Goal: Task Accomplishment & Management: Book appointment/travel/reservation

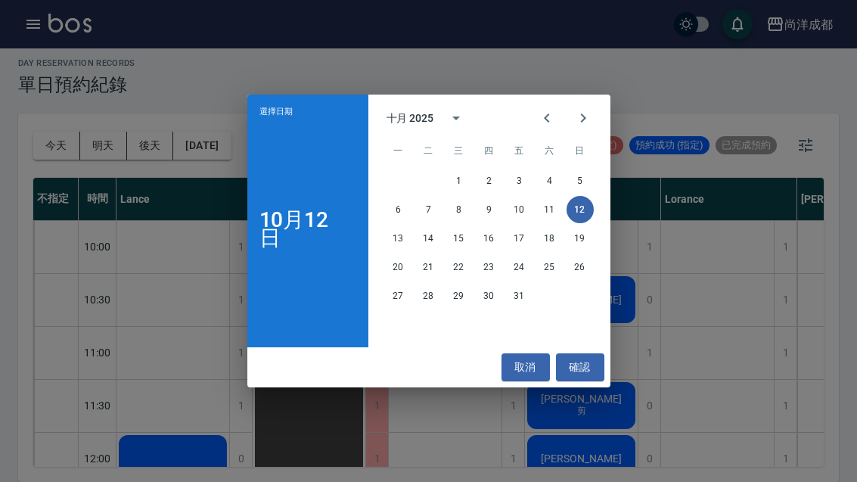
scroll to position [0, 38]
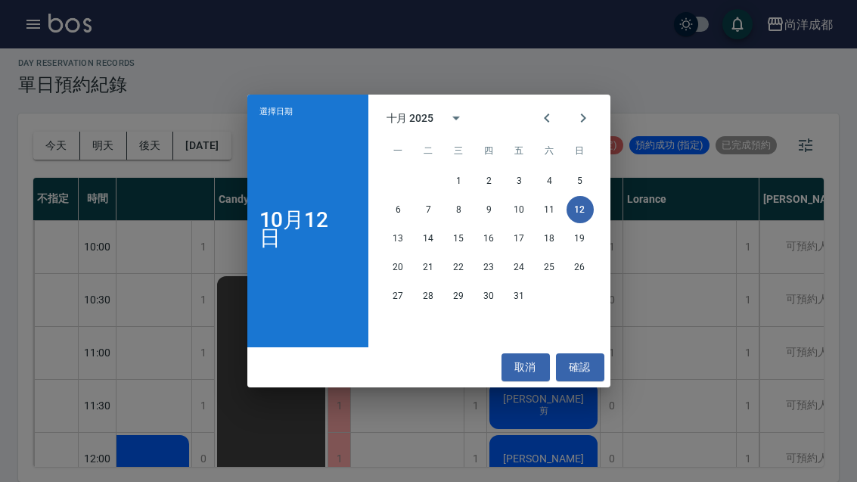
click at [431, 239] on button "14" at bounding box center [428, 238] width 27 height 27
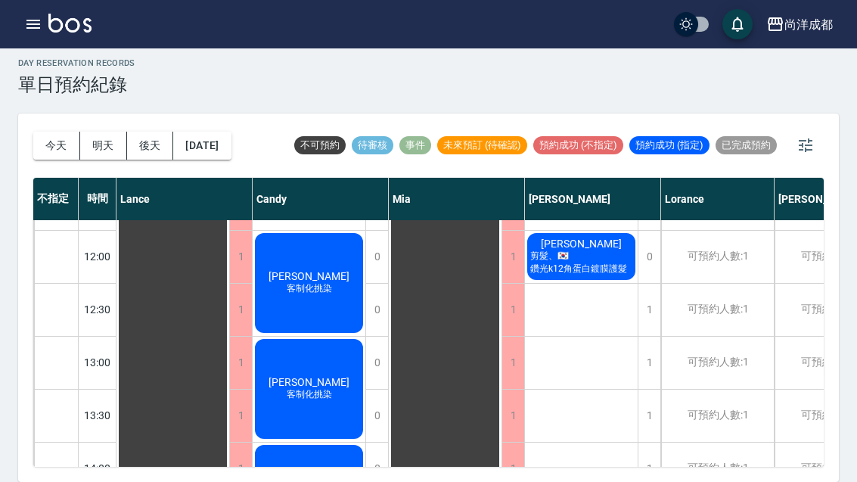
scroll to position [203, 0]
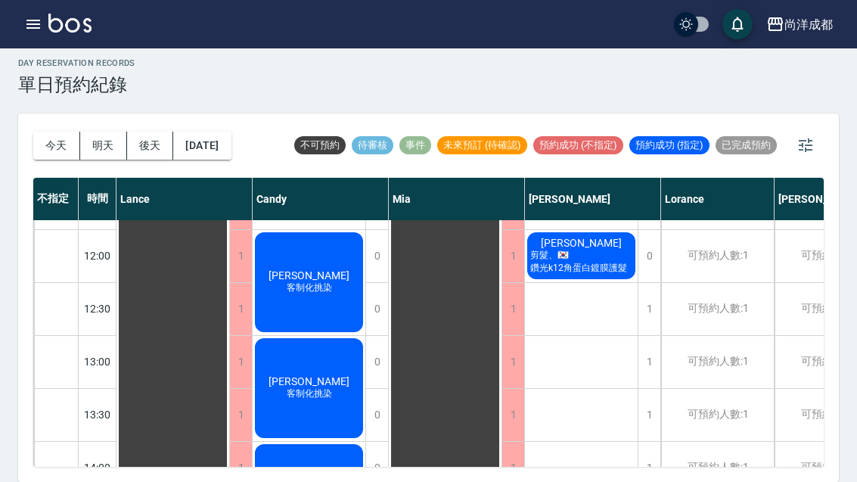
click at [645, 317] on div "1" at bounding box center [648, 309] width 23 height 52
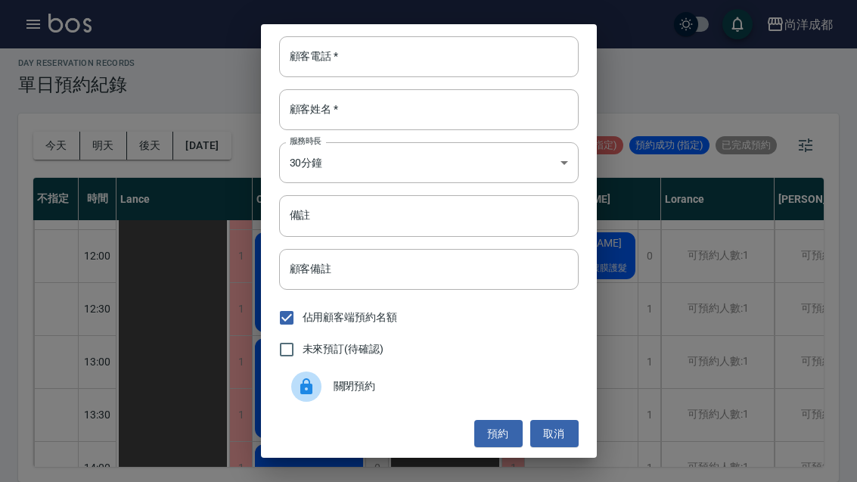
click at [426, 51] on input "顧客電話   *" at bounding box center [428, 56] width 299 height 41
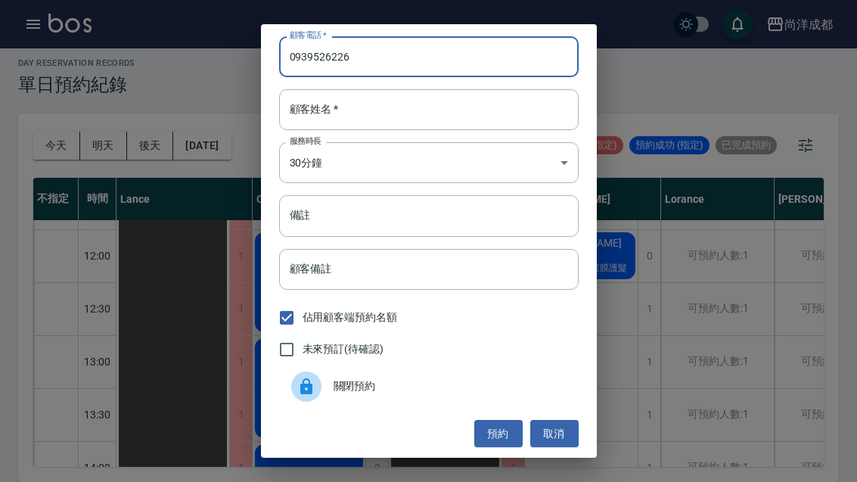
type input "0939526226"
click at [479, 111] on input "顧客姓名   *" at bounding box center [428, 109] width 299 height 41
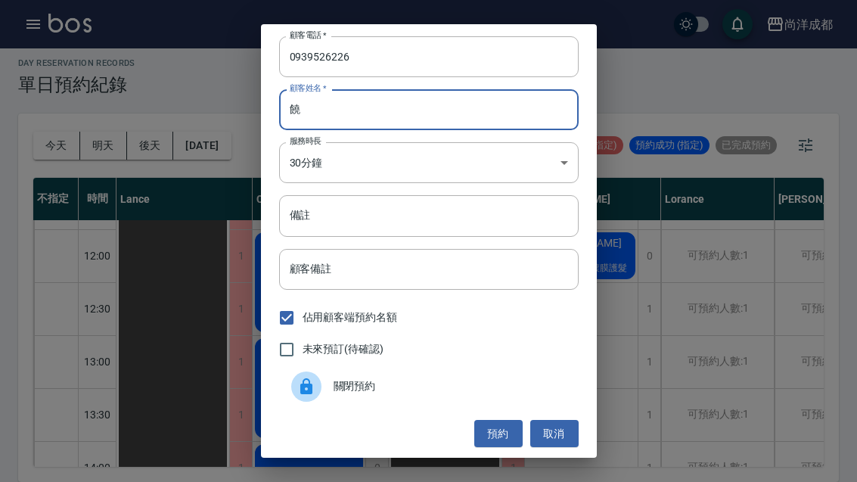
type input "饒"
click at [417, 222] on input "備註" at bounding box center [428, 215] width 299 height 41
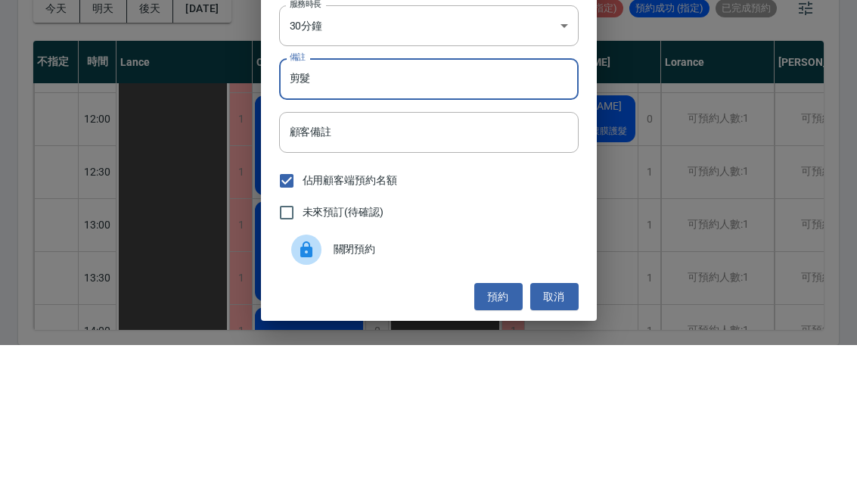
scroll to position [52, 0]
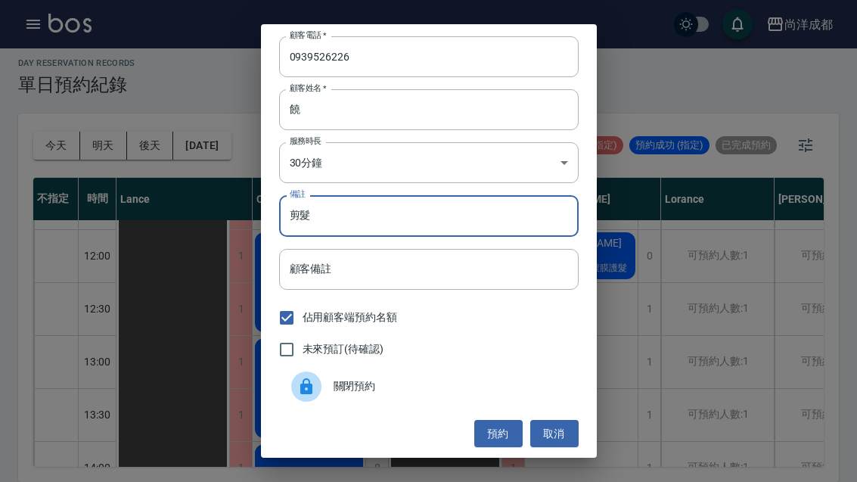
type input "剪髮"
click at [501, 430] on button "預約" at bounding box center [498, 434] width 48 height 28
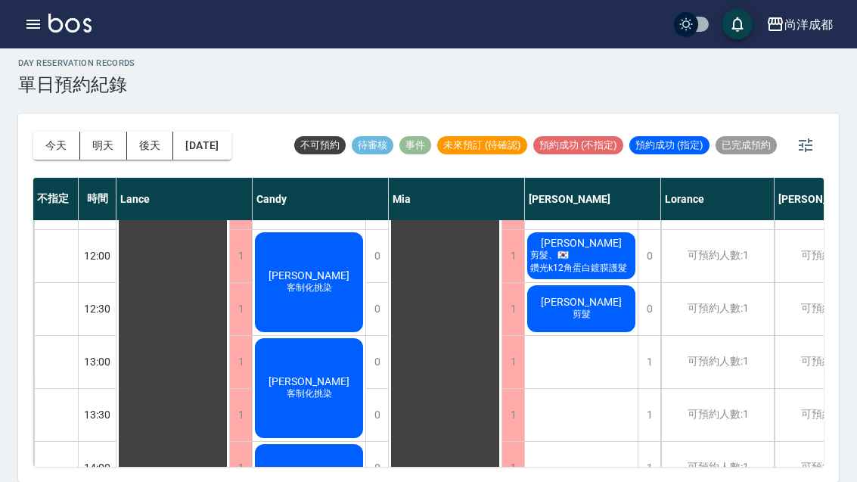
click at [29, 113] on div "[DATE] [DATE] [DATE] [DATE] 不可預約 待審核 事件 未來預訂 (待確認) 預約成功 (不指定) 預約成功 (指定) 已完成預約 不…" at bounding box center [428, 297] width 820 height 368
click at [42, 132] on button "今天" at bounding box center [56, 146] width 47 height 28
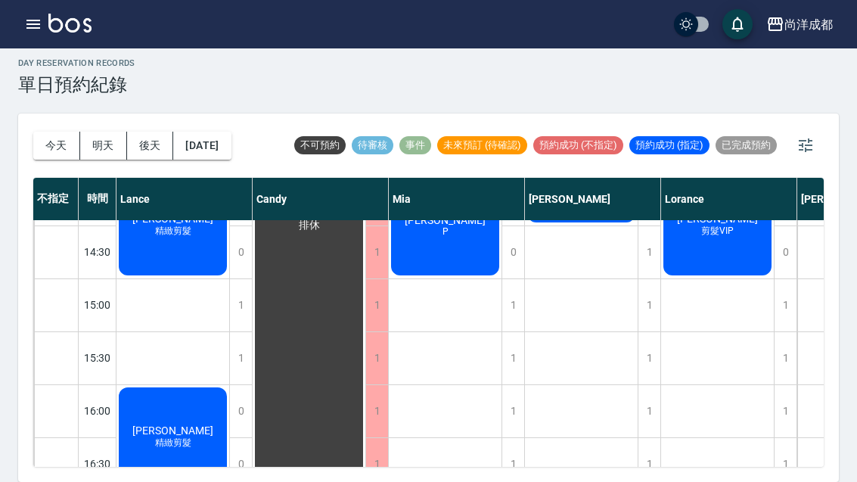
scroll to position [471, 0]
click at [35, 132] on button "今天" at bounding box center [56, 146] width 47 height 28
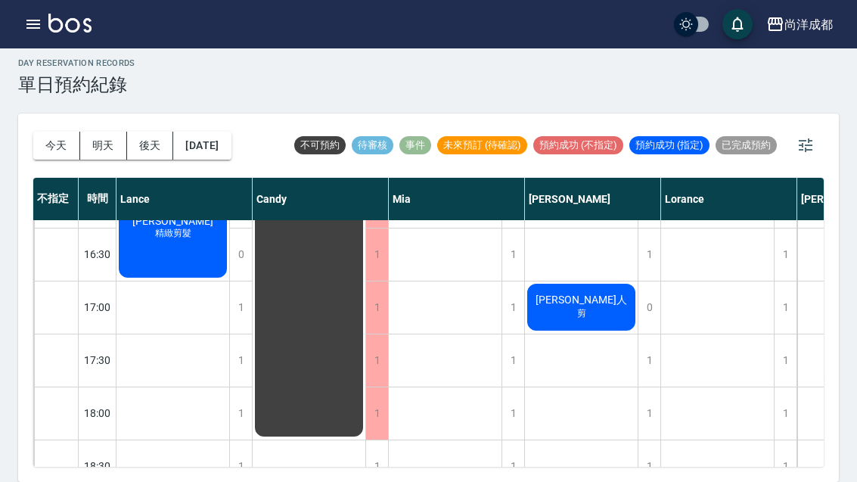
scroll to position [680, 0]
click at [544, 282] on div "[PERSON_NAME]人 剪" at bounding box center [581, 307] width 113 height 51
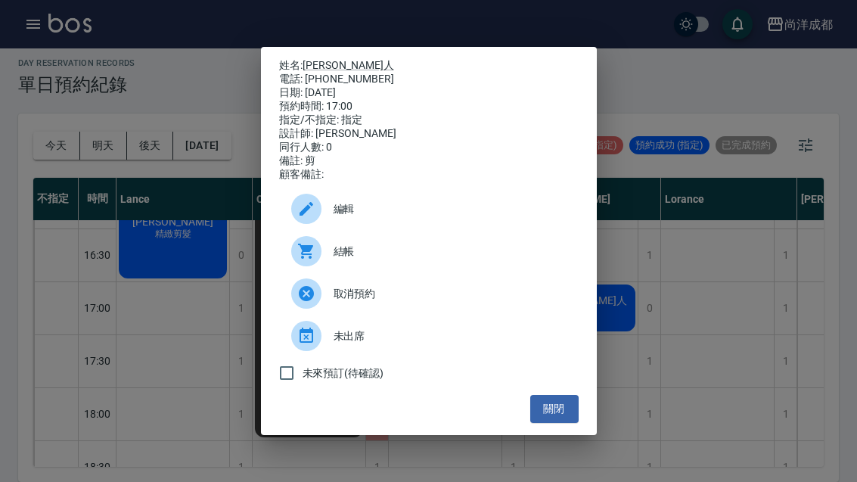
click at [693, 414] on div "姓名: [PERSON_NAME]人 電話: [PHONE_NUMBER] 日期: [DATE] 預約時間: 17:00 指定/不指定: 指定 設計師: [P…" at bounding box center [428, 241] width 857 height 482
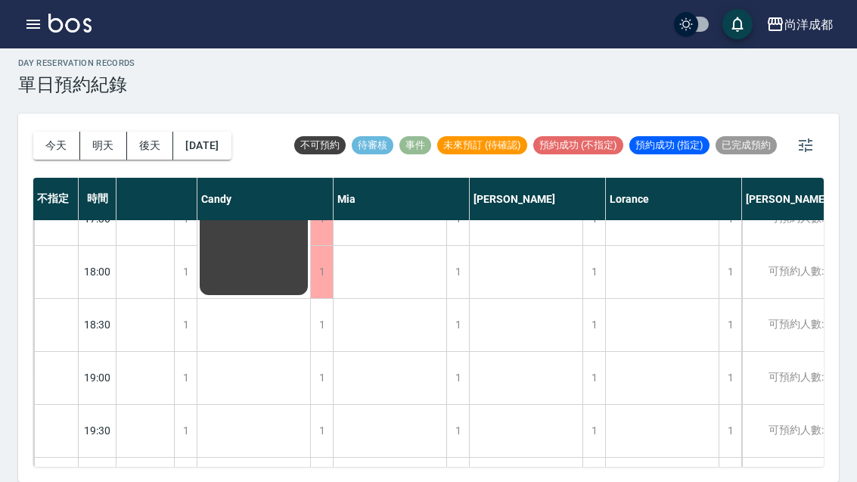
scroll to position [821, 55]
click at [104, 132] on button "明天" at bounding box center [103, 146] width 47 height 28
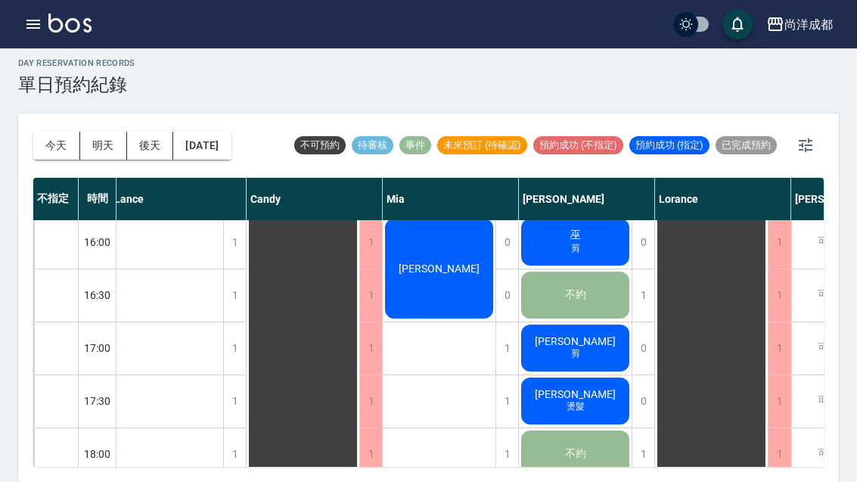
scroll to position [641, 7]
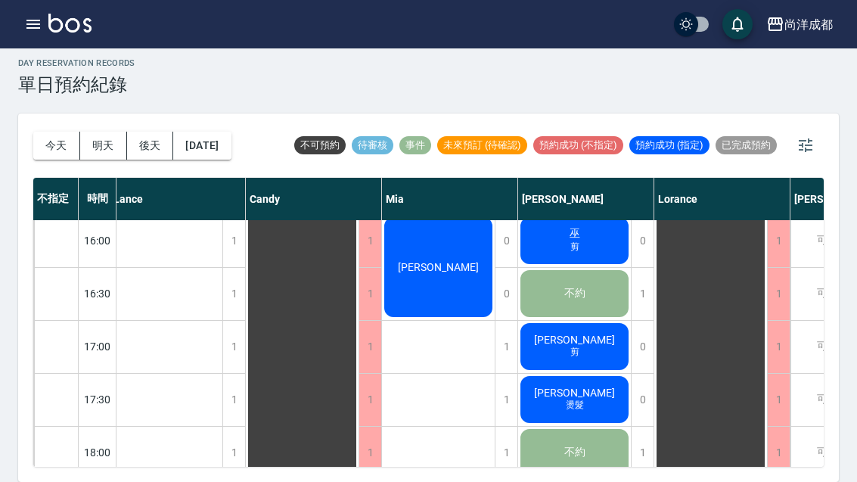
click at [66, 132] on button "今天" at bounding box center [56, 146] width 47 height 28
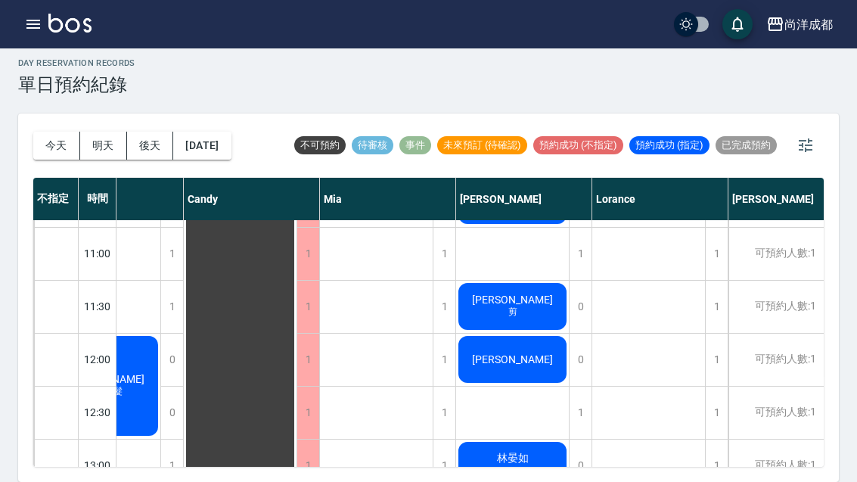
scroll to position [134, 68]
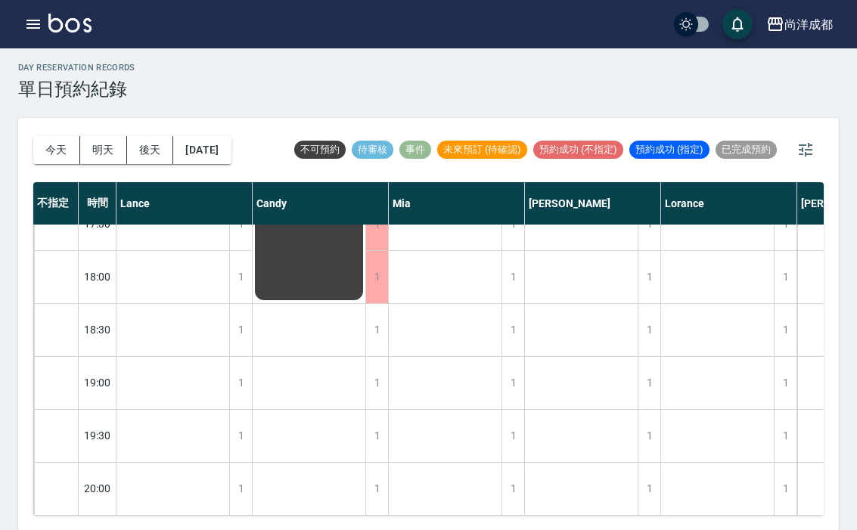
scroll to position [3, 0]
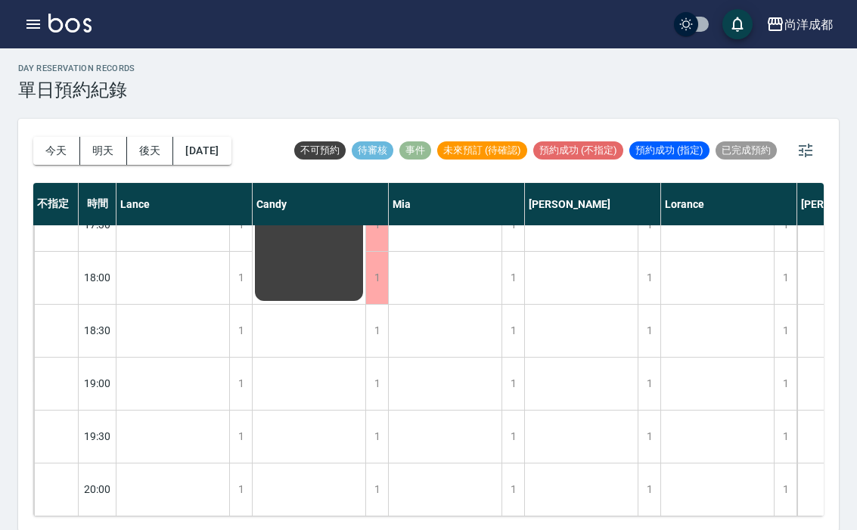
click at [48, 27] on img at bounding box center [69, 23] width 43 height 19
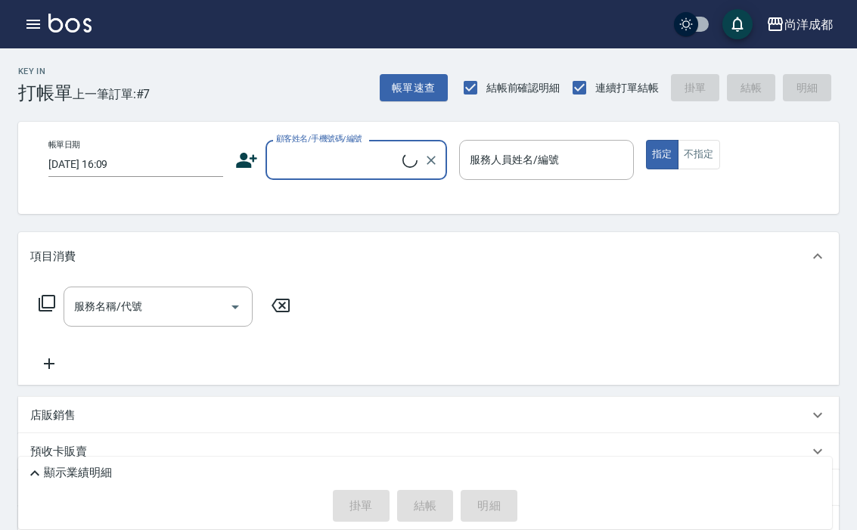
click at [33, 25] on icon "button" at bounding box center [33, 24] width 14 height 9
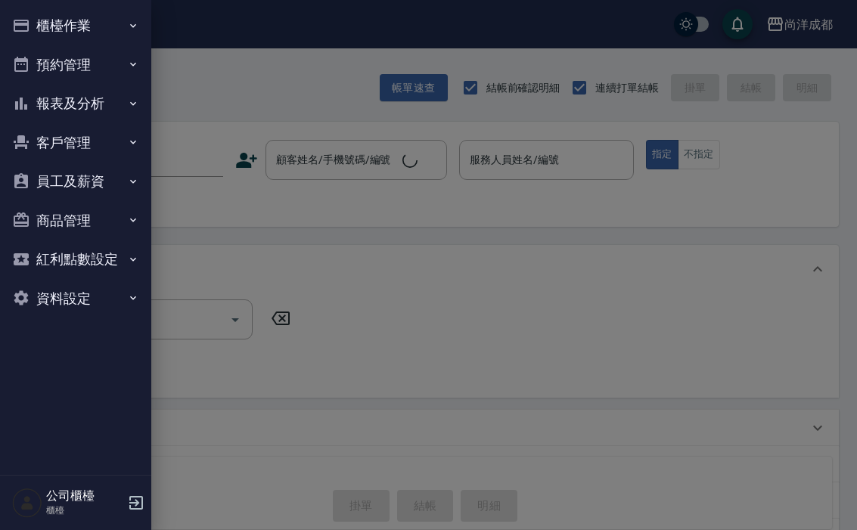
click at [52, 131] on button "客戶管理" at bounding box center [75, 142] width 139 height 39
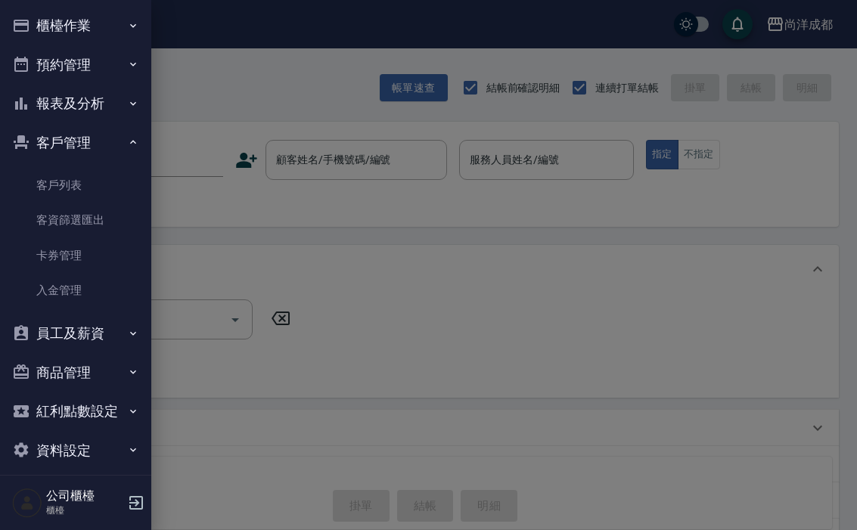
click at [47, 184] on link "客戶列表" at bounding box center [75, 185] width 139 height 35
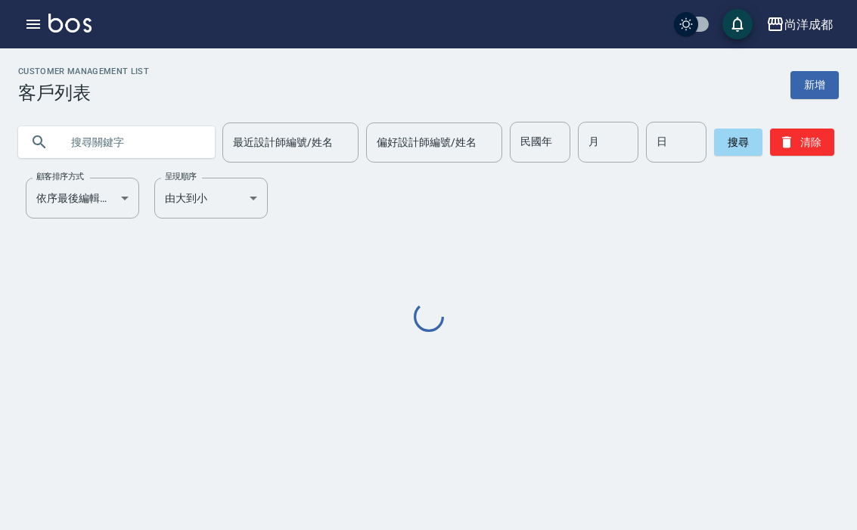
click at [78, 131] on input "text" at bounding box center [131, 142] width 142 height 41
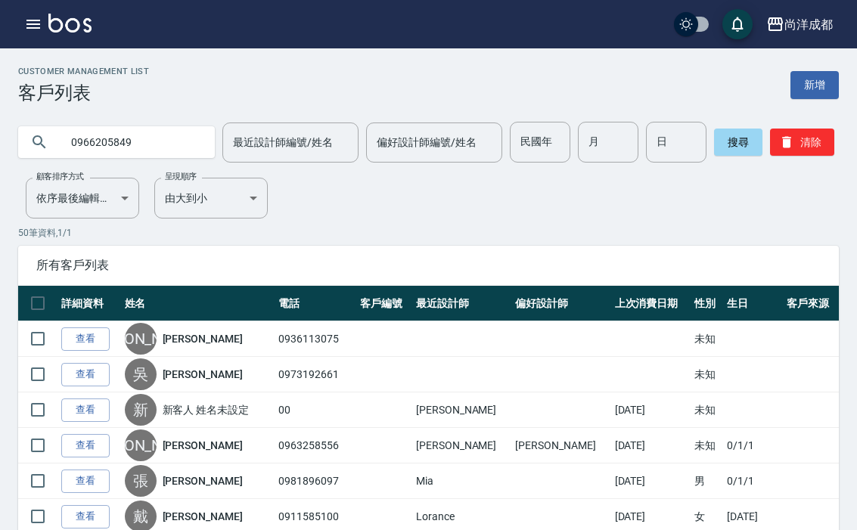
type input "0966205849"
click at [715, 144] on button "搜尋" at bounding box center [738, 142] width 48 height 27
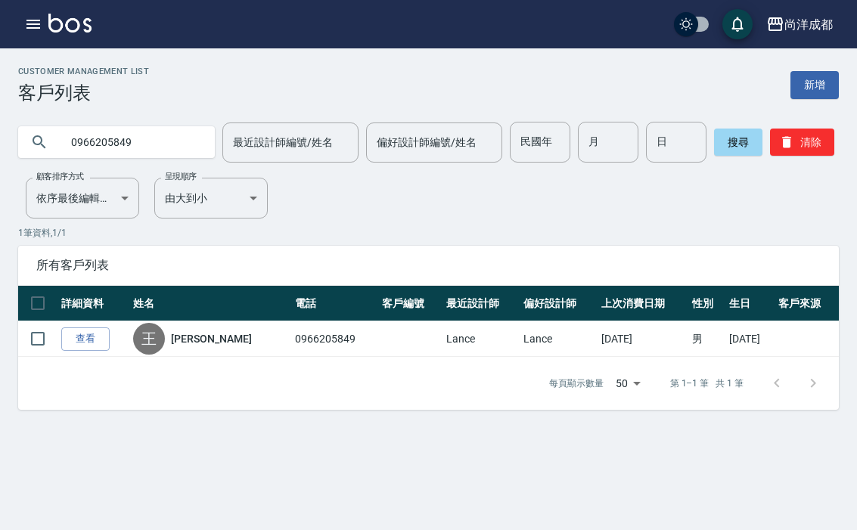
click at [78, 367] on div "每頁顯示數量 50 50 第 1–1 筆 共 1 筆" at bounding box center [428, 383] width 820 height 53
click at [87, 342] on link "查看" at bounding box center [85, 338] width 48 height 23
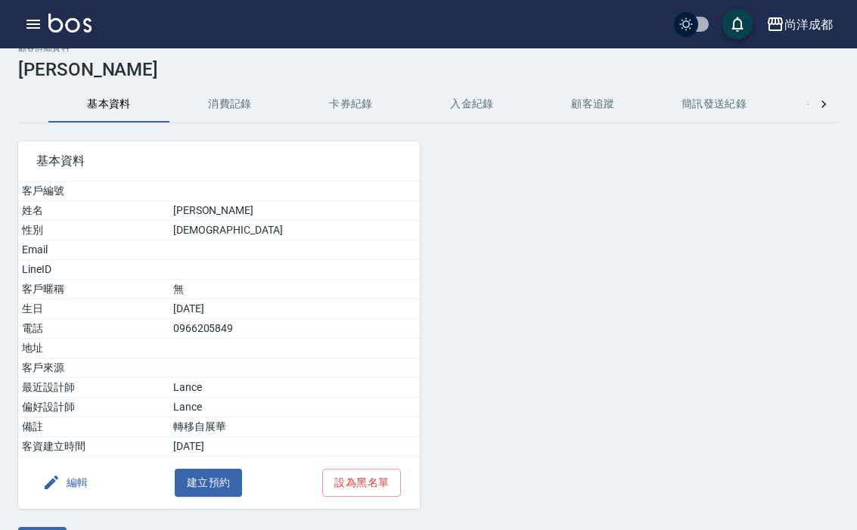
scroll to position [24, 0]
click at [29, 36] on button "button" at bounding box center [33, 24] width 30 height 30
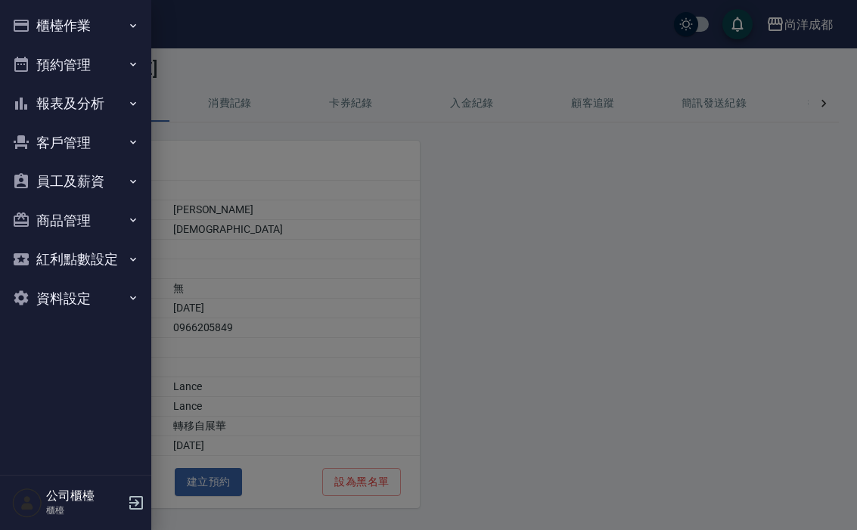
click at [108, 64] on button "預約管理" at bounding box center [75, 64] width 139 height 39
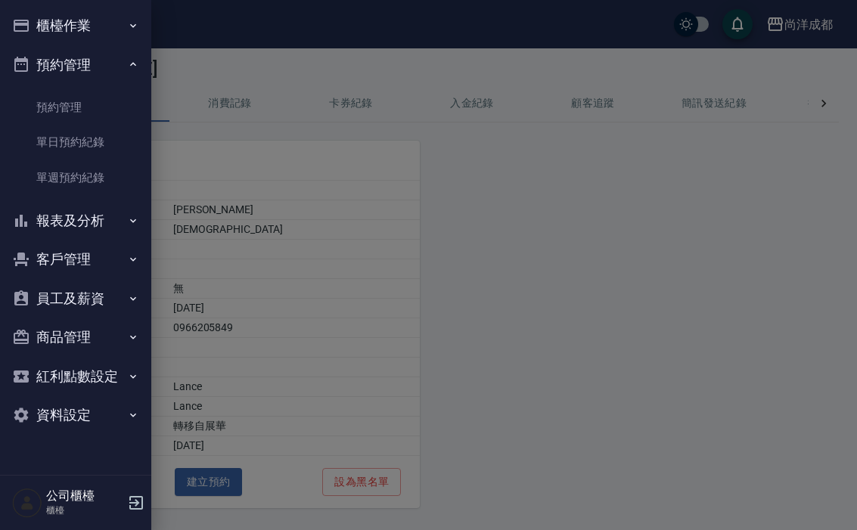
click at [73, 139] on link "單日預約紀錄" at bounding box center [75, 142] width 139 height 35
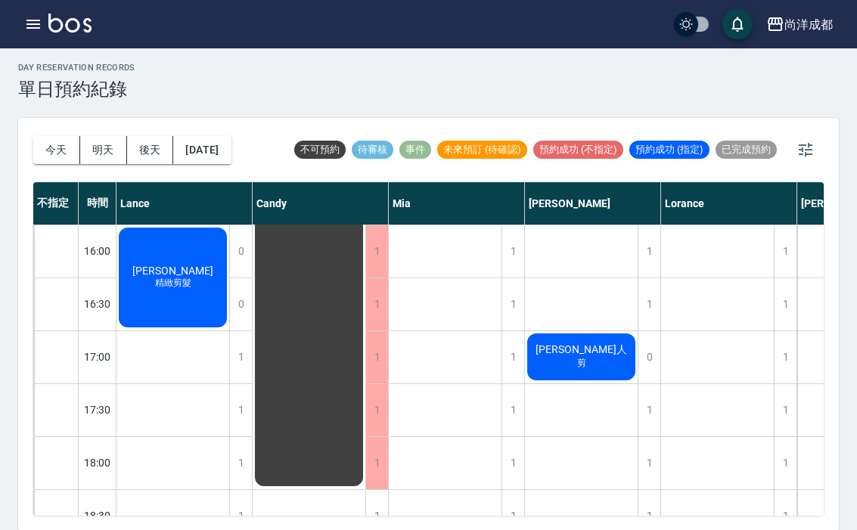
scroll to position [636, 0]
click at [175, 302] on div "[PERSON_NAME]剪髮" at bounding box center [172, 277] width 113 height 104
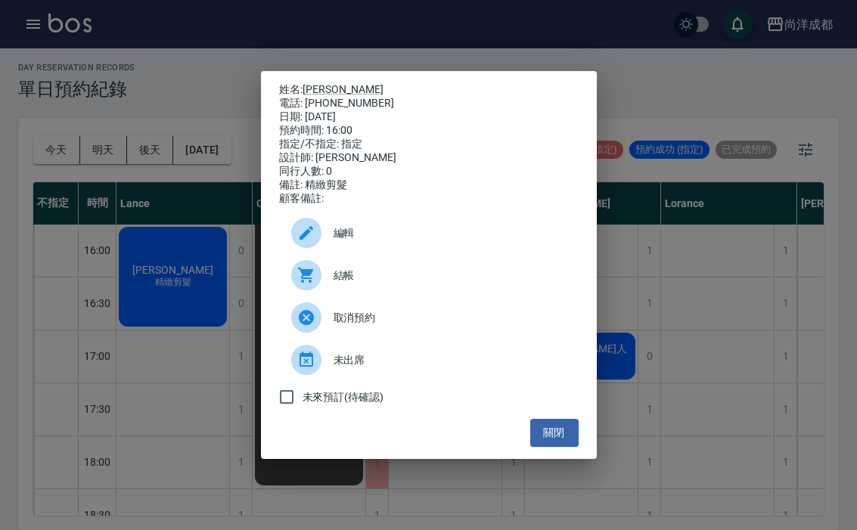
click at [756, 240] on div "姓名: [PERSON_NAME]: [PHONE_NUMBER] 日期: [DATE] 預約時間: 16:00 指定/不指定: 指定 設計師: [PERSO…" at bounding box center [428, 265] width 857 height 530
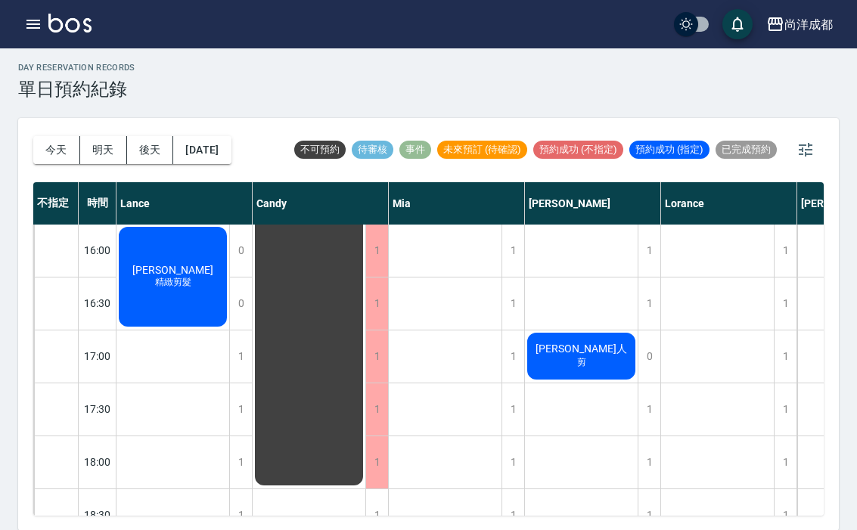
click at [710, 298] on div "[PERSON_NAME] 剪髮VIP" at bounding box center [717, 144] width 113 height 1111
click at [604, 354] on div "[PERSON_NAME]人 剪" at bounding box center [581, 355] width 113 height 51
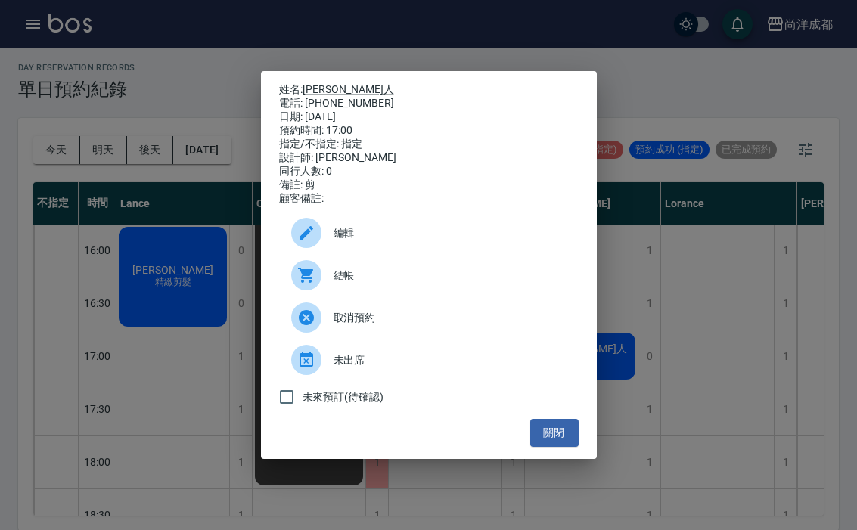
click at [700, 357] on div "姓名: [PERSON_NAME]人 電話: [PHONE_NUMBER] 日期: [DATE] 預約時間: 17:00 指定/不指定: 指定 設計師: [P…" at bounding box center [428, 265] width 857 height 530
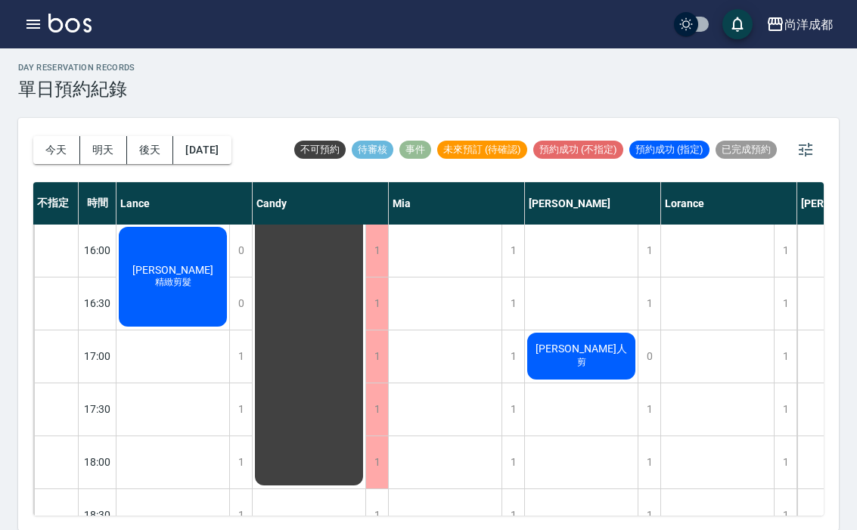
click at [606, 348] on div "[PERSON_NAME]人 剪" at bounding box center [581, 355] width 113 height 51
